Goal: Transaction & Acquisition: Download file/media

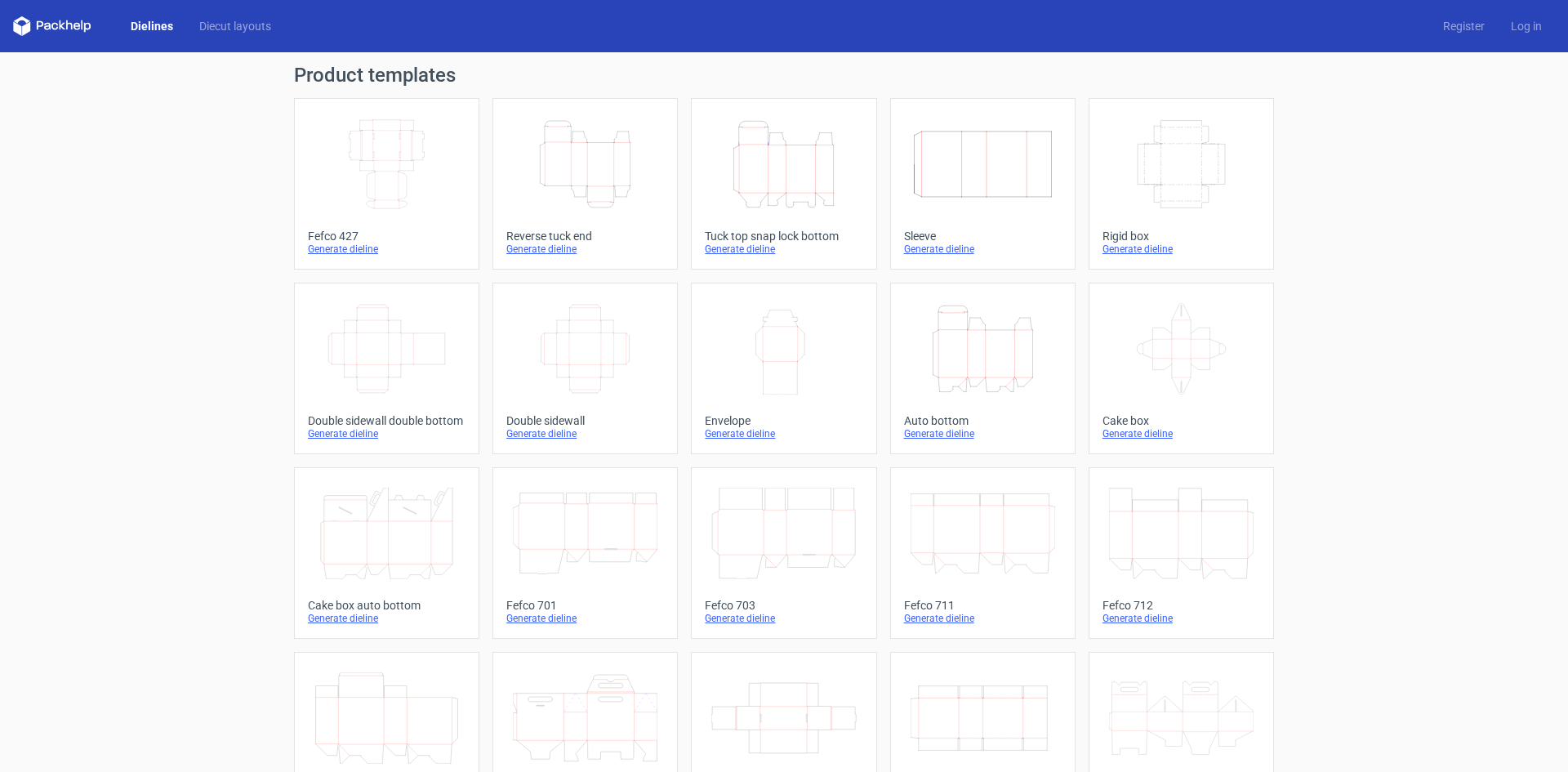
click at [363, 151] on icon "Width Depth Height" at bounding box center [387, 164] width 144 height 91
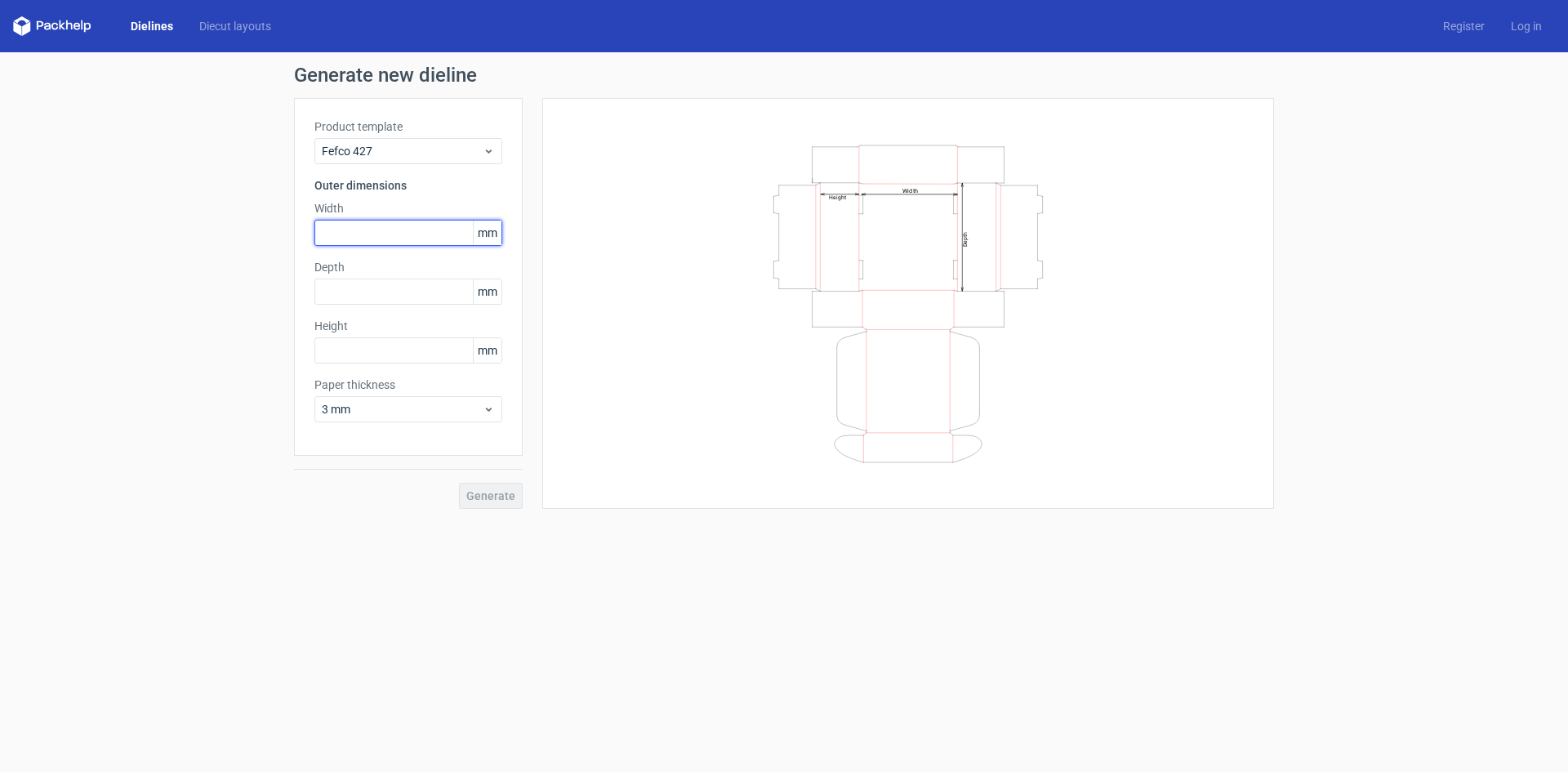
click at [365, 222] on input "text" at bounding box center [409, 233] width 188 height 26
type input "450"
type input "260"
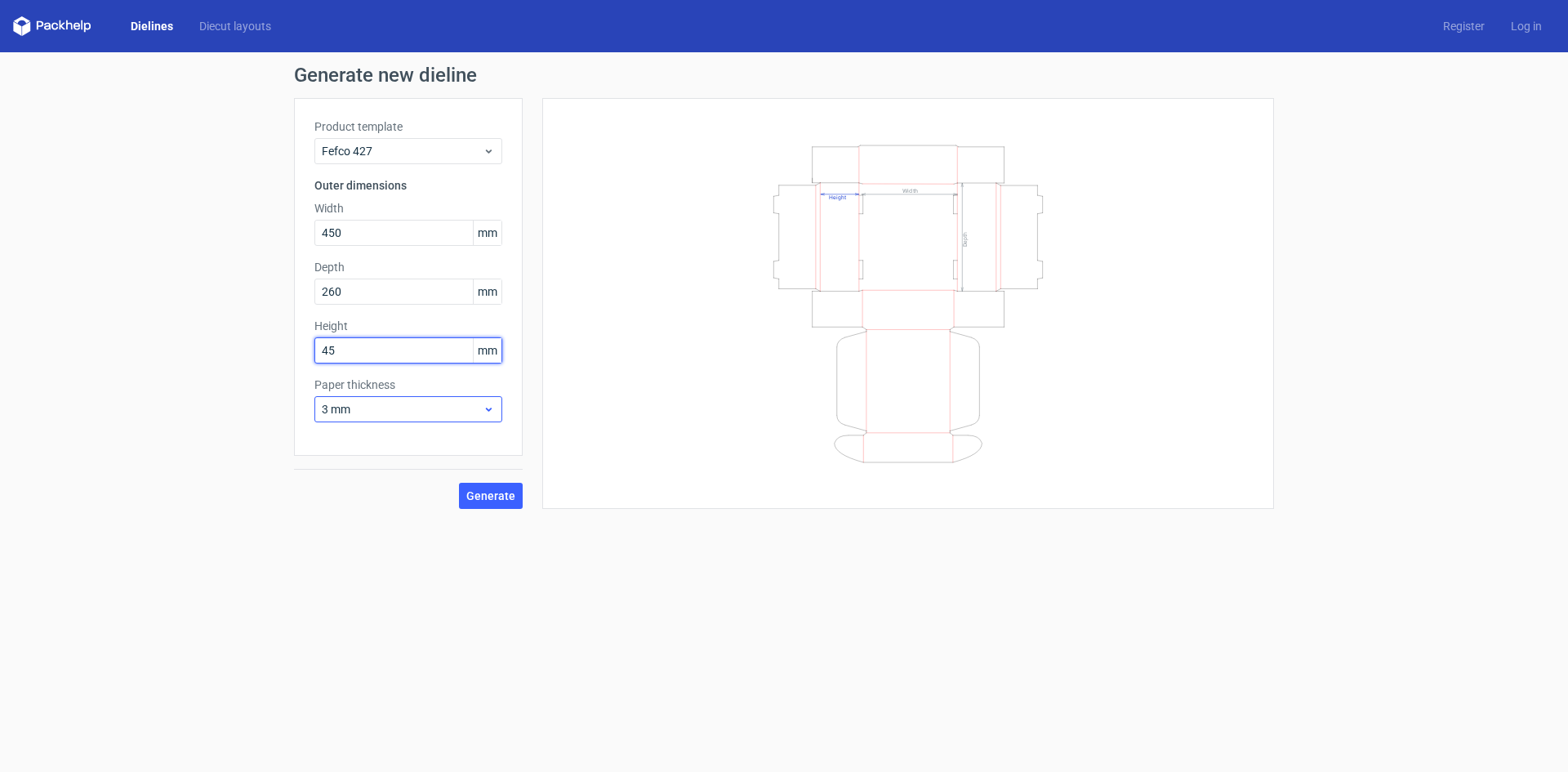
type input "45"
click at [477, 405] on span "3 mm" at bounding box center [402, 409] width 161 height 16
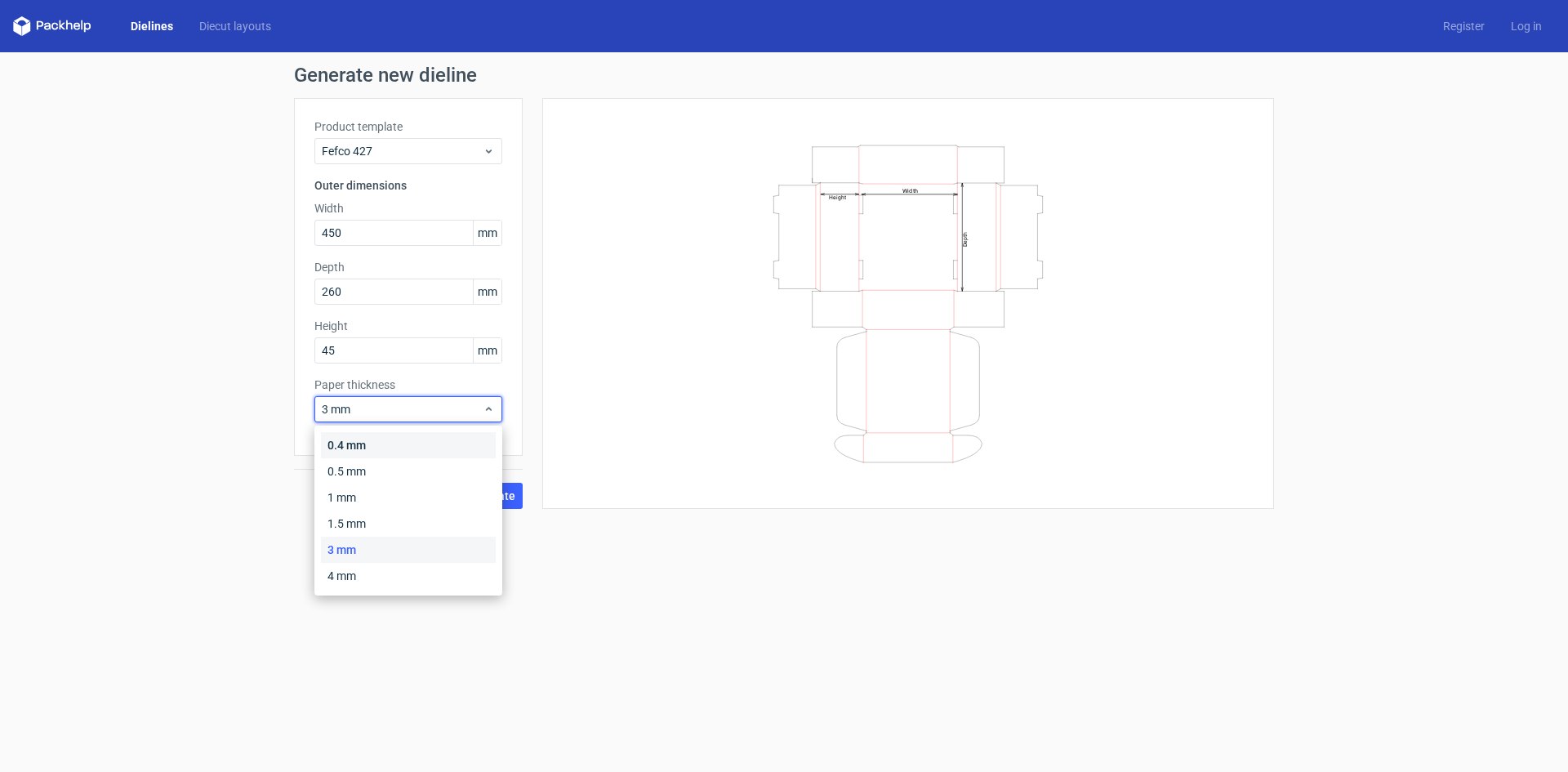
click at [461, 443] on div "0.4 mm" at bounding box center [408, 444] width 174 height 26
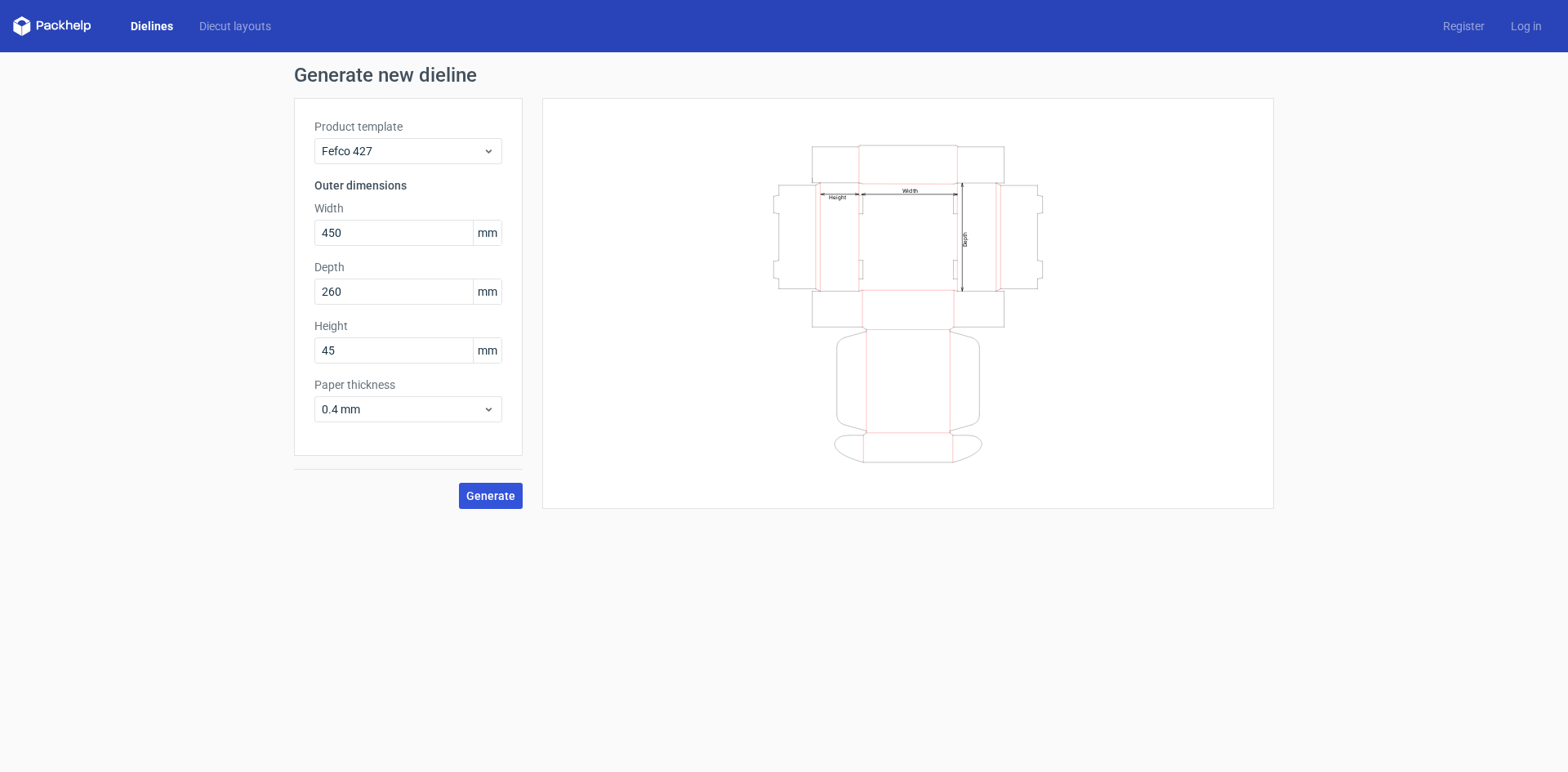
click at [496, 501] on span "Generate" at bounding box center [491, 496] width 49 height 12
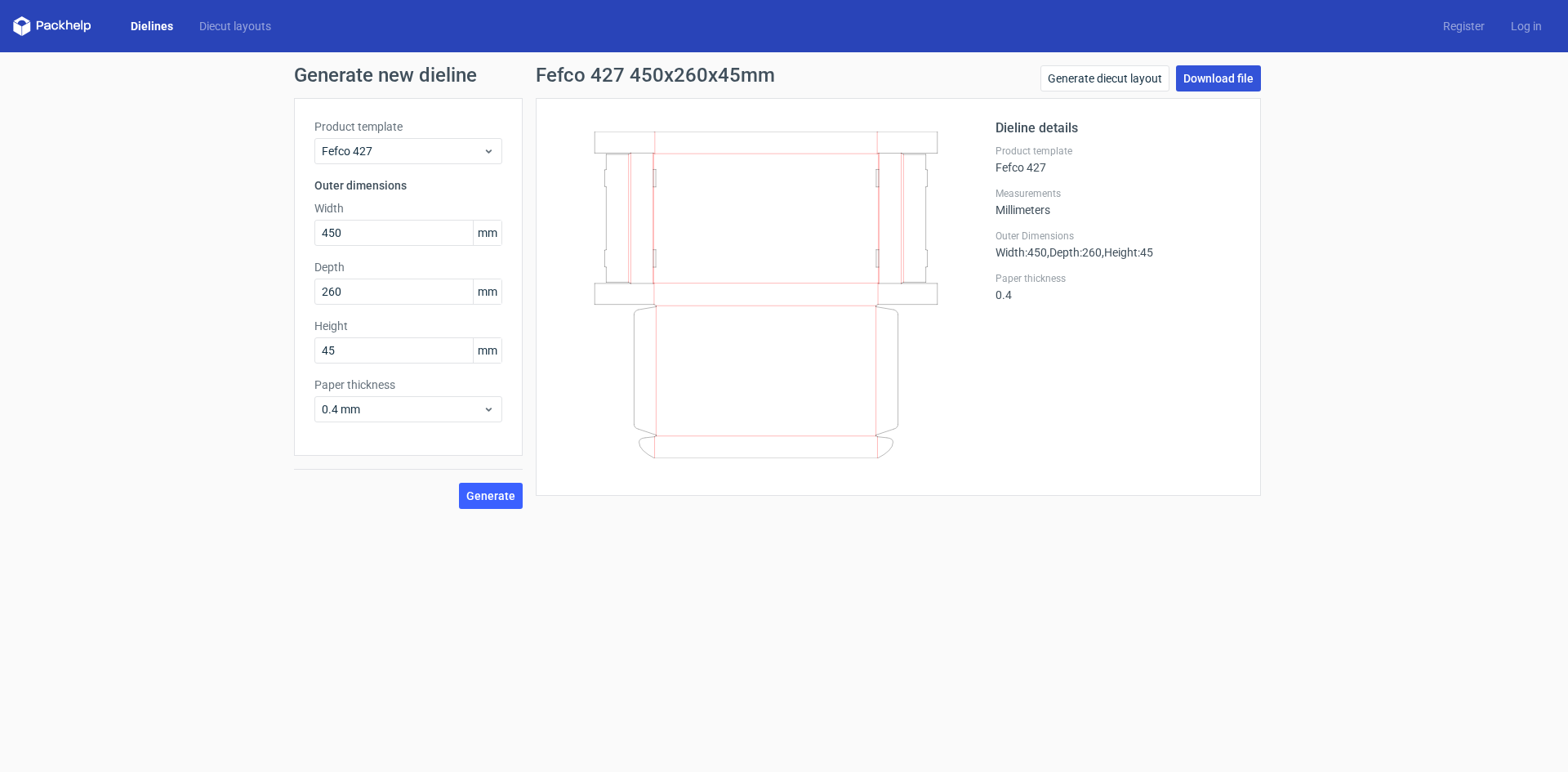
click at [1218, 74] on link "Download file" at bounding box center [1218, 78] width 85 height 26
click at [162, 18] on link "Dielines" at bounding box center [152, 26] width 68 height 16
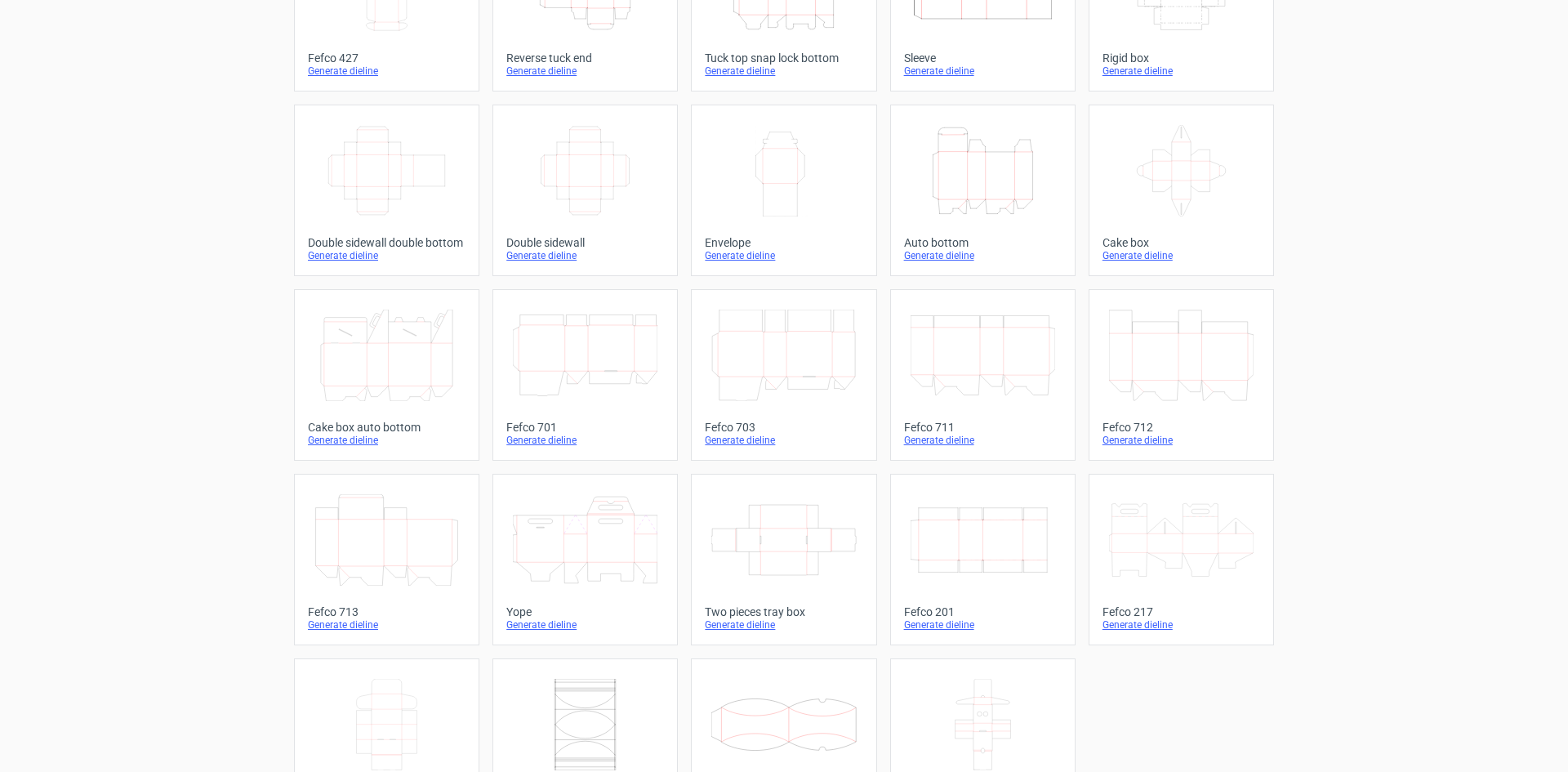
scroll to position [249, 0]
